Goal: Information Seeking & Learning: Learn about a topic

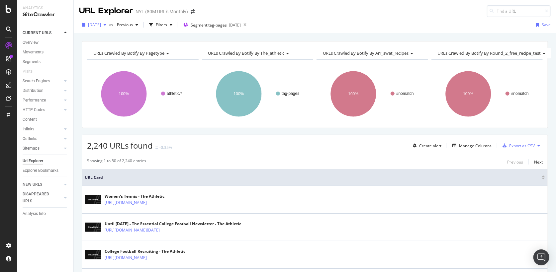
click at [101, 27] on div "[DATE]" at bounding box center [94, 25] width 30 height 10
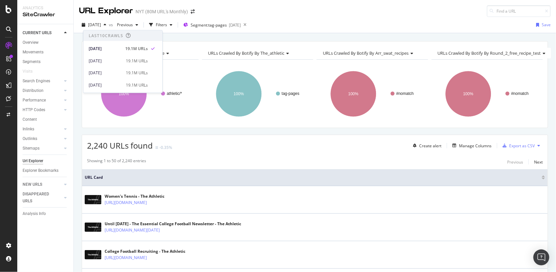
click at [237, 42] on div "URLs Crawled By Botify By pagetype Chart (by Value) Table Expand Export as CSV …" at bounding box center [315, 84] width 466 height 87
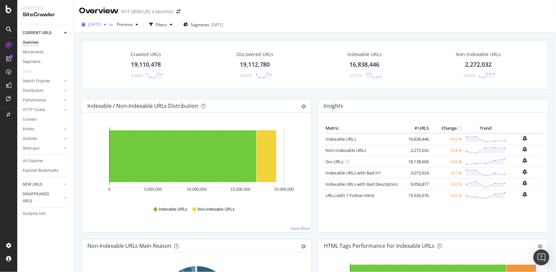
click at [101, 25] on span "[DATE]" at bounding box center [94, 25] width 13 height 6
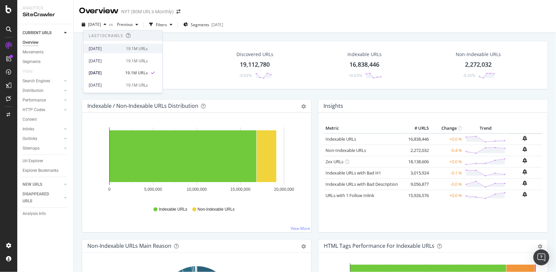
click at [112, 49] on div "[DATE]" at bounding box center [105, 48] width 33 height 6
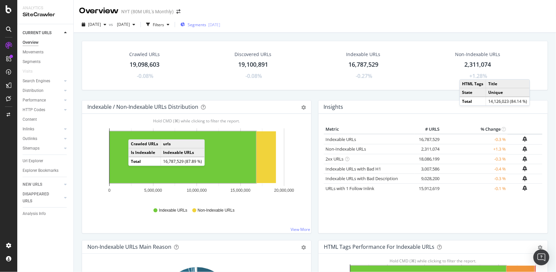
click at [206, 25] on span "Segments" at bounding box center [197, 25] width 19 height 6
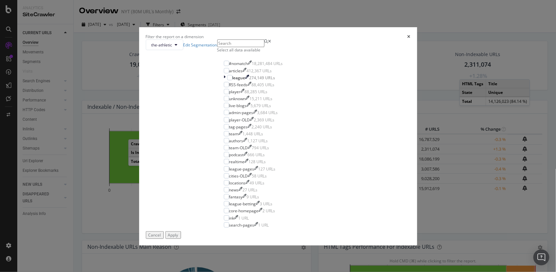
click at [236, 53] on div "Select all data available" at bounding box center [253, 50] width 72 height 6
click at [232, 66] on div "#nomatch" at bounding box center [238, 64] width 19 height 6
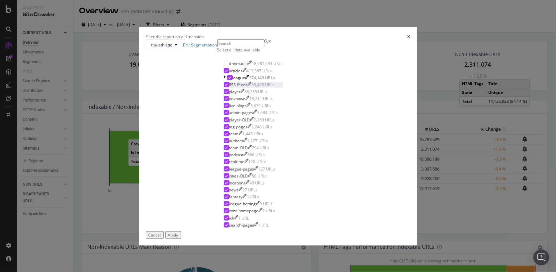
click at [225, 86] on icon "modal" at bounding box center [226, 84] width 3 height 3
click at [178, 238] on div "Apply" at bounding box center [173, 235] width 10 height 6
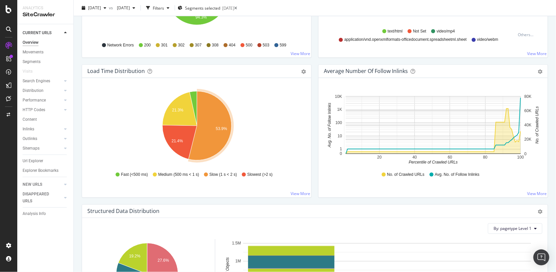
scroll to position [449, 0]
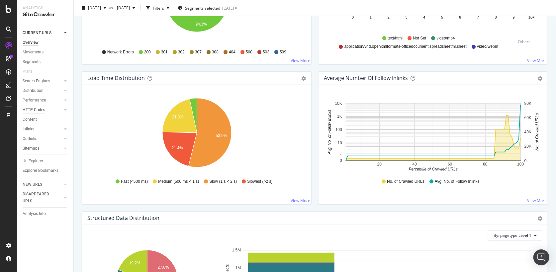
click at [32, 111] on div "HTTP Codes" at bounding box center [34, 110] width 23 height 7
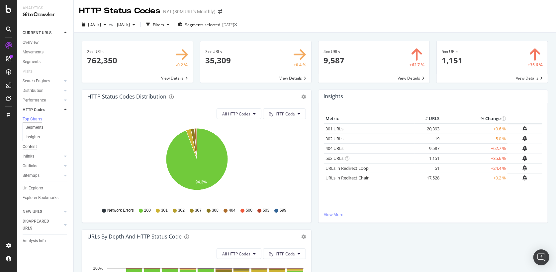
click at [33, 148] on div "Content" at bounding box center [30, 146] width 14 height 7
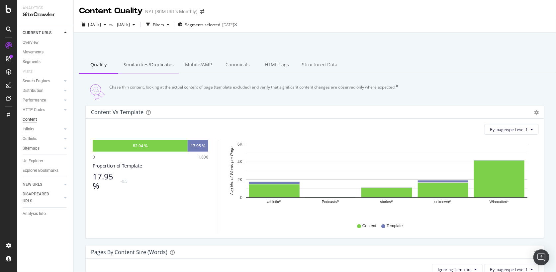
click at [153, 67] on div "Similarities/Duplicates" at bounding box center [148, 65] width 61 height 18
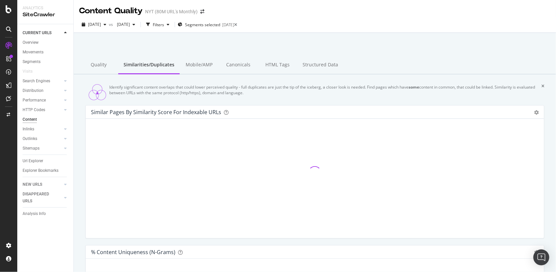
click at [85, 100] on div "Identify significant content overlaps that could lower perceived quality - full…" at bounding box center [314, 92] width 459 height 16
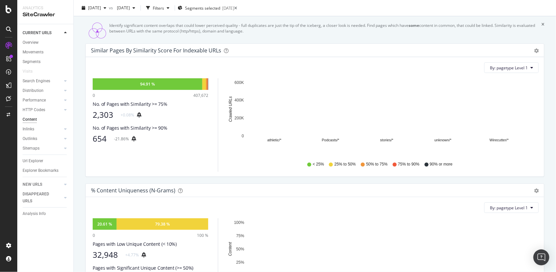
scroll to position [67, 0]
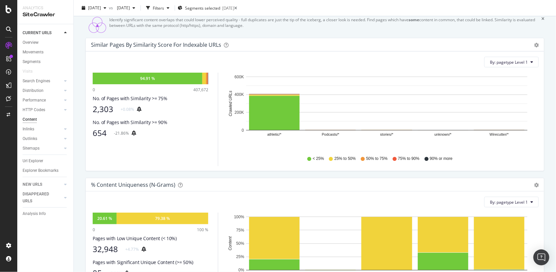
click at [106, 134] on div "654" at bounding box center [100, 133] width 14 height 9
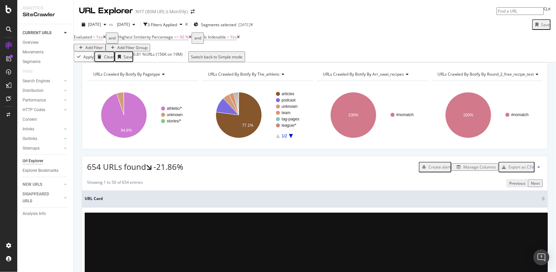
click at [283, 173] on div "654 URLs found -21.86% Create alert Manage Columns Export as CSV" at bounding box center [315, 164] width 466 height 16
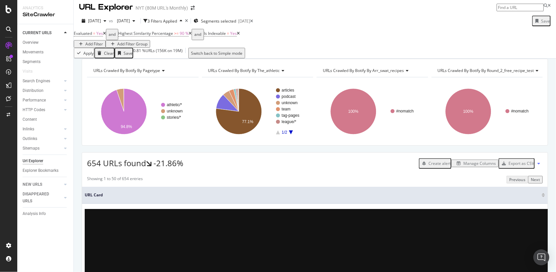
scroll to position [4, 0]
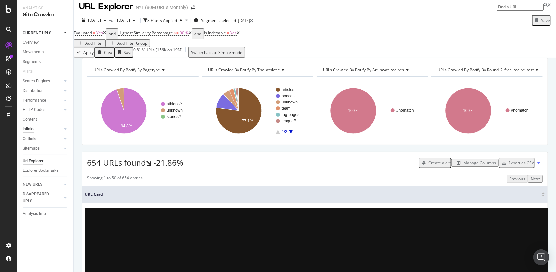
click at [29, 126] on div "Inlinks" at bounding box center [29, 129] width 12 height 7
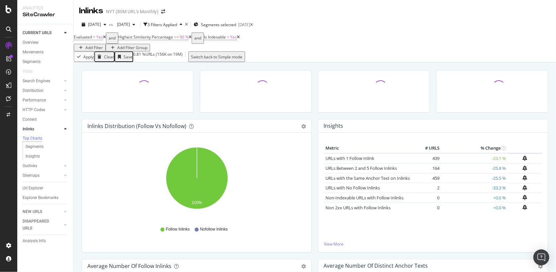
click at [111, 58] on div "Clear" at bounding box center [109, 57] width 10 height 6
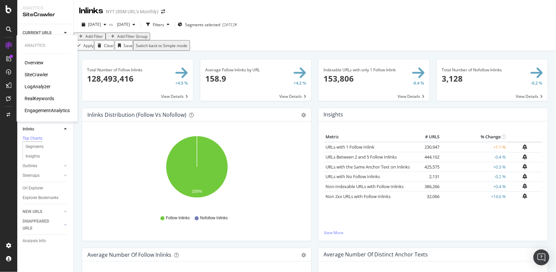
click at [30, 85] on div "LogAnalyzer" at bounding box center [38, 86] width 26 height 7
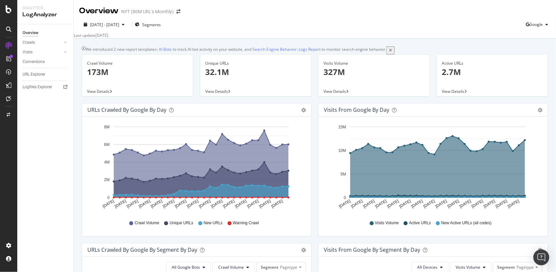
click at [159, 19] on div "2025 Aug. 10th - Sep. 8th Segments Google Last update Sep. 09, 2025" at bounding box center [315, 28] width 482 height 22
click at [161, 21] on div "Segments" at bounding box center [148, 25] width 26 height 10
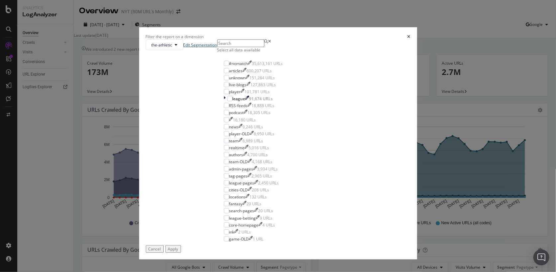
click at [217, 48] on link "Edit Segmentation" at bounding box center [200, 45] width 34 height 6
click at [235, 53] on div "Select all data available" at bounding box center [253, 50] width 72 height 6
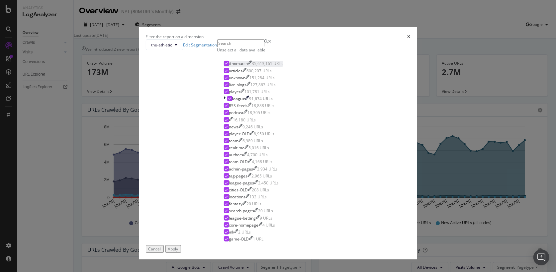
click at [239, 66] on div "#nomatch" at bounding box center [238, 64] width 19 height 6
click at [241, 109] on div "RSS-feeds" at bounding box center [238, 106] width 19 height 6
click at [181, 245] on button "Apply" at bounding box center [173, 249] width 16 height 8
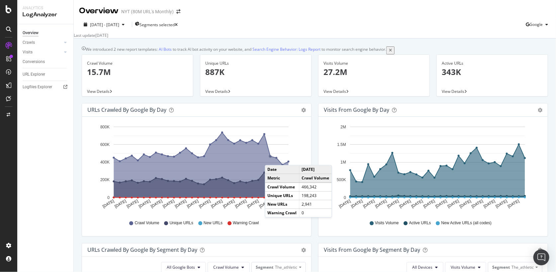
scroll to position [280, 0]
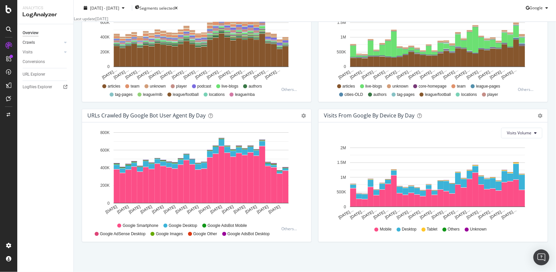
click at [61, 45] on link "Crawls" at bounding box center [43, 42] width 40 height 7
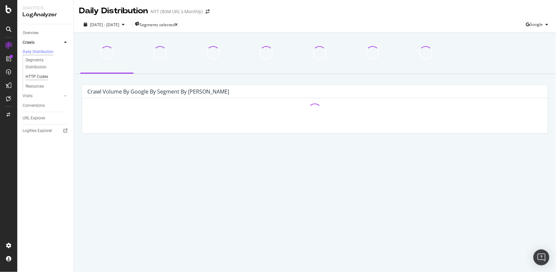
click at [35, 80] on div "HTTP Codes" at bounding box center [37, 76] width 23 height 7
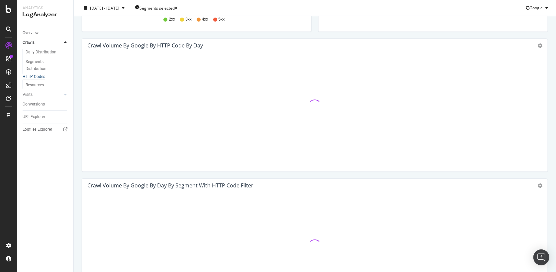
scroll to position [183, 0]
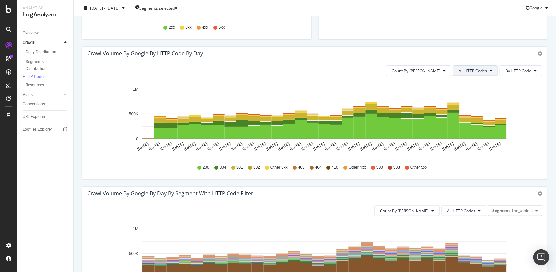
click at [478, 74] on button "All HTTP Codes" at bounding box center [475, 70] width 45 height 11
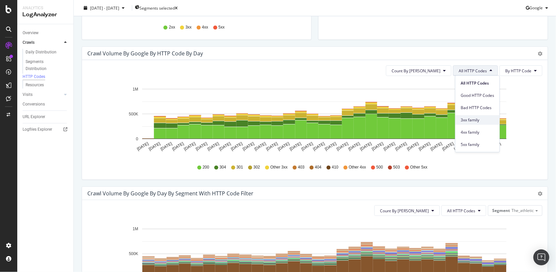
click at [473, 119] on span "3xx family" at bounding box center [478, 120] width 34 height 6
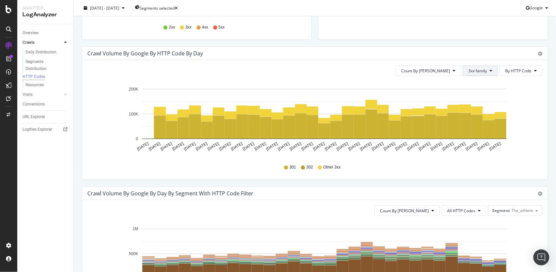
click at [489, 69] on button "3xx family" at bounding box center [480, 70] width 35 height 11
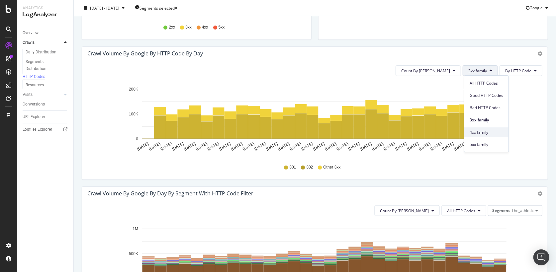
click at [472, 128] on div "4xx family" at bounding box center [486, 133] width 44 height 10
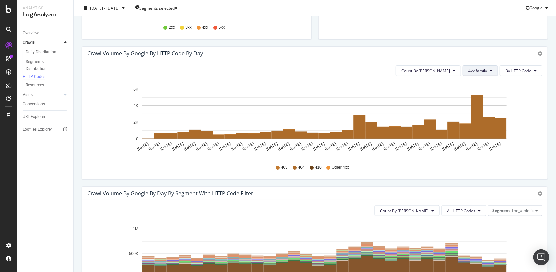
click at [484, 72] on span "4xx family" at bounding box center [477, 71] width 19 height 6
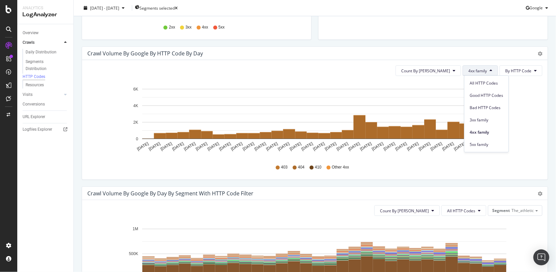
click at [484, 72] on span "4xx family" at bounding box center [477, 71] width 19 height 6
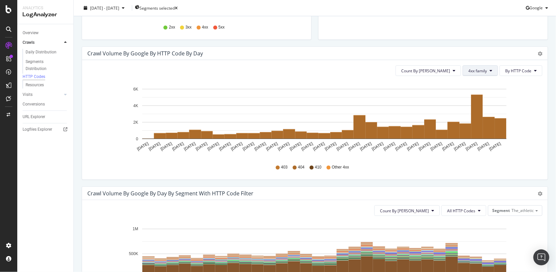
click at [484, 72] on span "4xx family" at bounding box center [477, 71] width 19 height 6
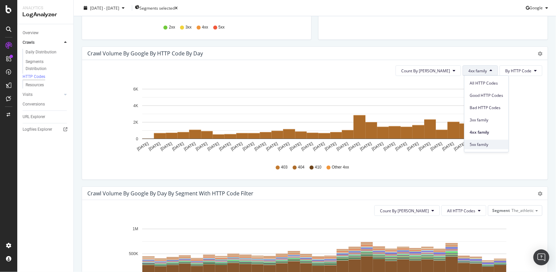
click at [473, 141] on div "5xx family" at bounding box center [486, 145] width 44 height 10
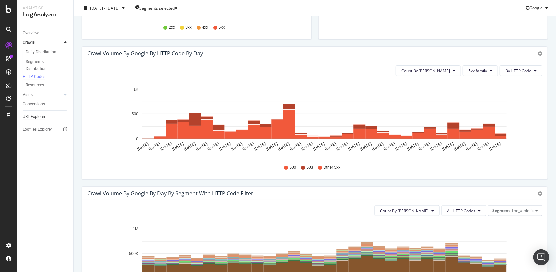
click at [38, 119] on div "URL Explorer" at bounding box center [34, 117] width 23 height 7
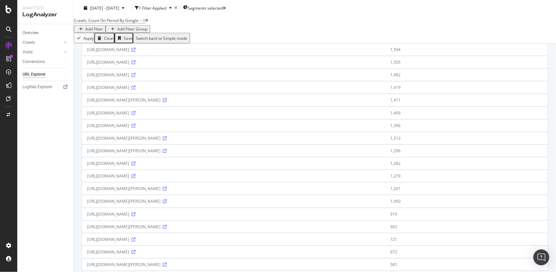
scroll to position [312, 0]
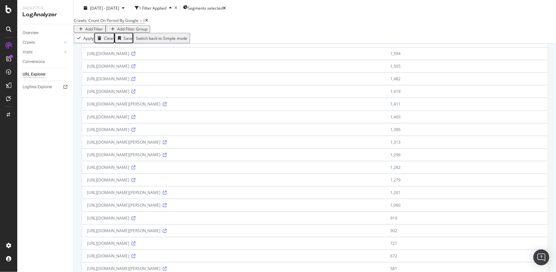
click at [136, 77] on icon at bounding box center [134, 79] width 4 height 4
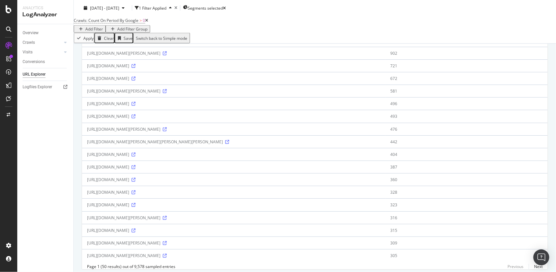
scroll to position [503, 0]
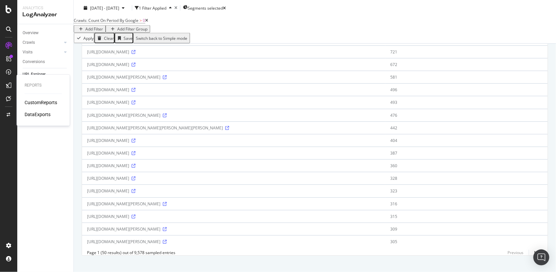
click at [35, 99] on div "CustomReports" at bounding box center [41, 102] width 33 height 7
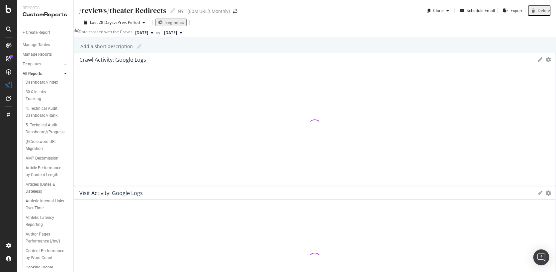
scroll to position [54, 0]
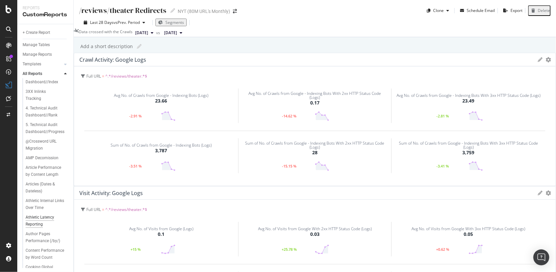
click at [43, 214] on div "Athletic Latency Reporting" at bounding box center [45, 221] width 38 height 14
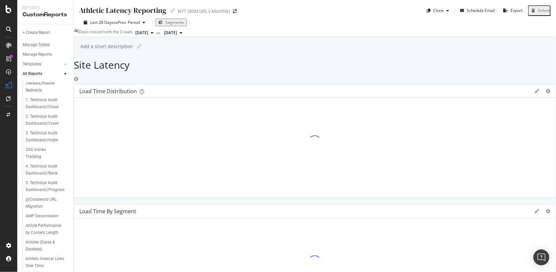
click at [80, 127] on div "Athletic Latency Reporting Athletic Latency Reporting NYT (80M URL's Monthly) C…" at bounding box center [315, 136] width 482 height 272
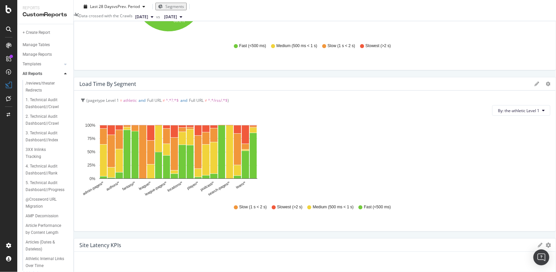
scroll to position [155, 0]
